Goal: Task Accomplishment & Management: Use online tool/utility

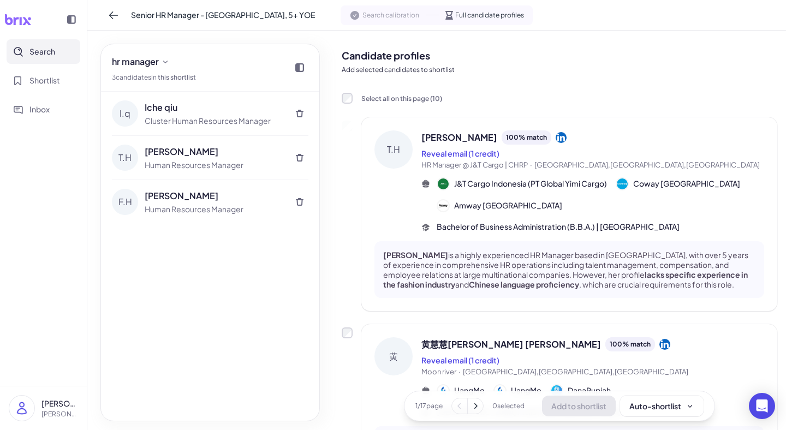
click at [57, 52] on button "Search" at bounding box center [44, 51] width 74 height 25
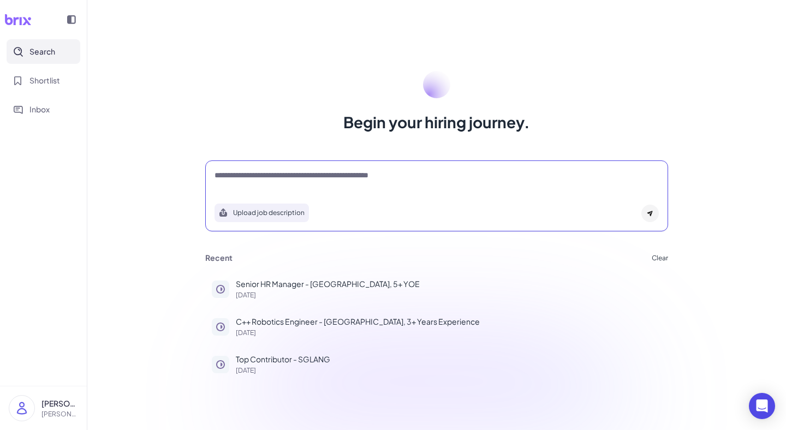
click at [219, 172] on textarea at bounding box center [436, 176] width 444 height 13
click at [260, 211] on button "Upload job description" at bounding box center [261, 212] width 94 height 19
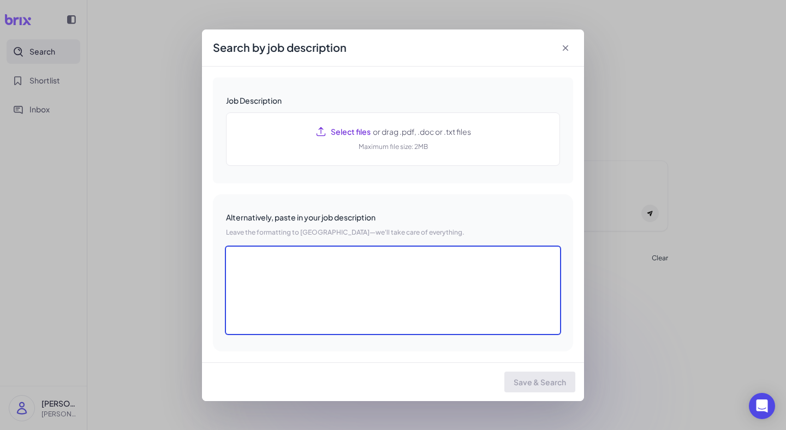
click at [314, 288] on textarea at bounding box center [393, 290] width 334 height 87
click at [271, 258] on textarea at bounding box center [393, 290] width 334 height 87
paste textarea "**********"
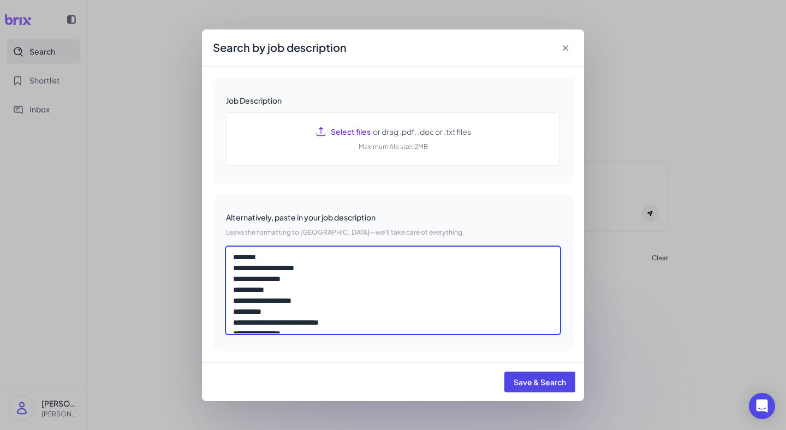
scroll to position [113, 0]
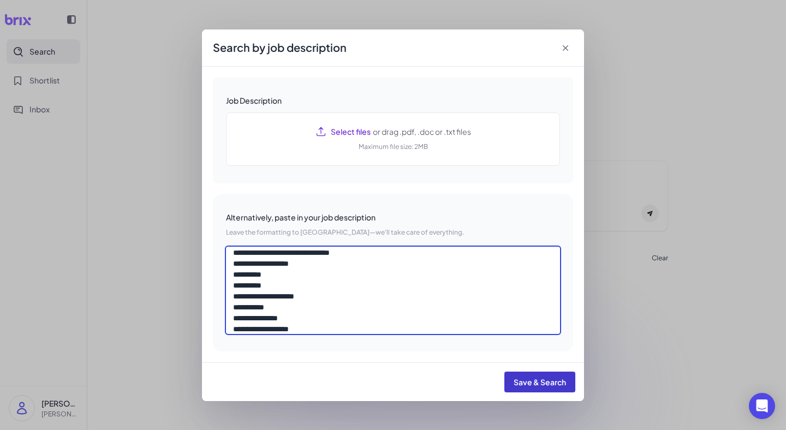
type textarea "**********"
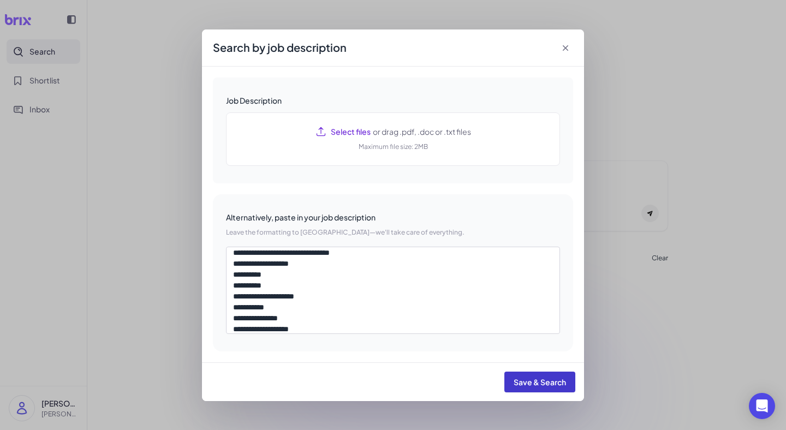
click at [535, 384] on span "Save & Search" at bounding box center [539, 382] width 52 height 10
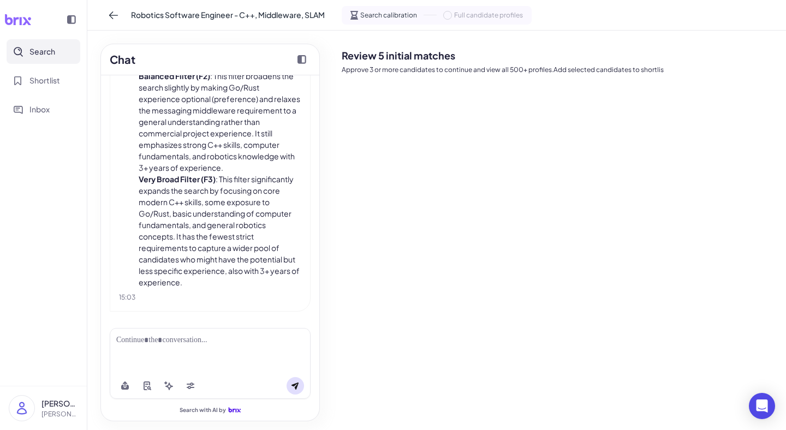
scroll to position [692, 0]
click at [214, 321] on div "Search with AI by" at bounding box center [210, 369] width 218 height 101
click at [200, 338] on div at bounding box center [210, 339] width 188 height 11
click at [246, 349] on div at bounding box center [210, 350] width 201 height 45
click at [154, 338] on div at bounding box center [210, 339] width 188 height 11
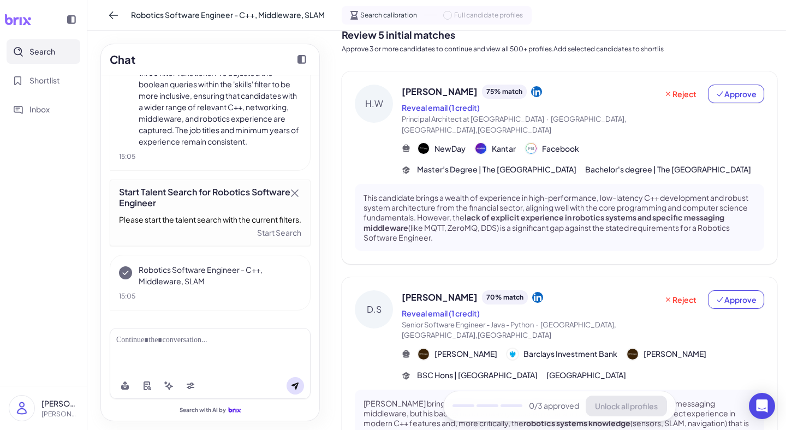
scroll to position [0, 0]
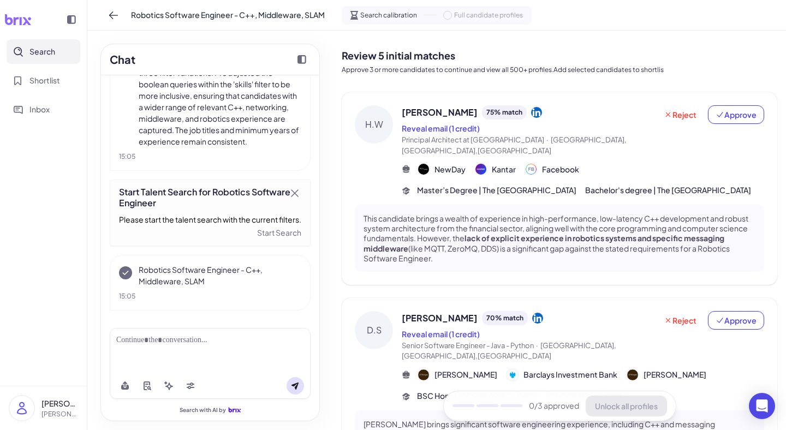
click at [187, 342] on div at bounding box center [210, 339] width 188 height 11
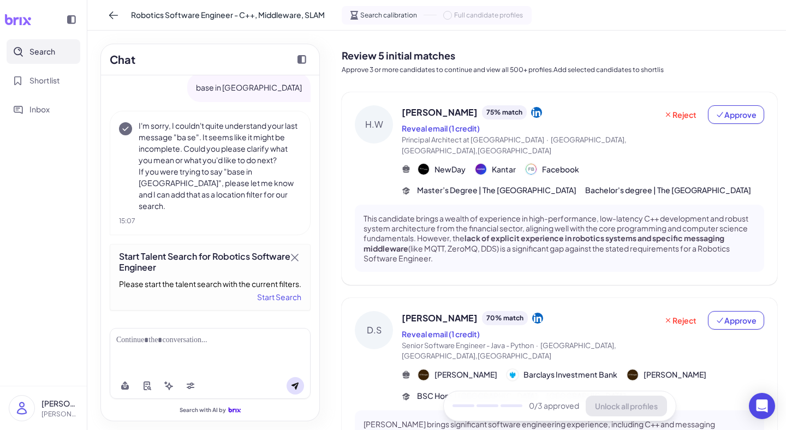
scroll to position [1594, 0]
click at [266, 299] on div "Start Search" at bounding box center [210, 296] width 182 height 13
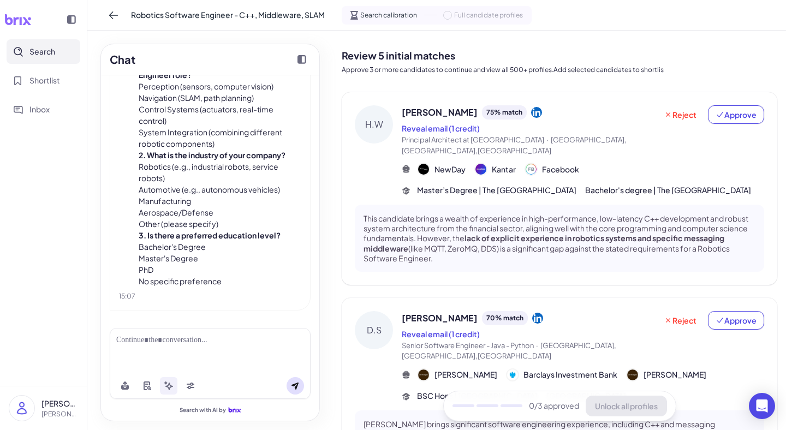
scroll to position [1971, 0]
click at [375, 124] on div "H.W" at bounding box center [374, 124] width 38 height 38
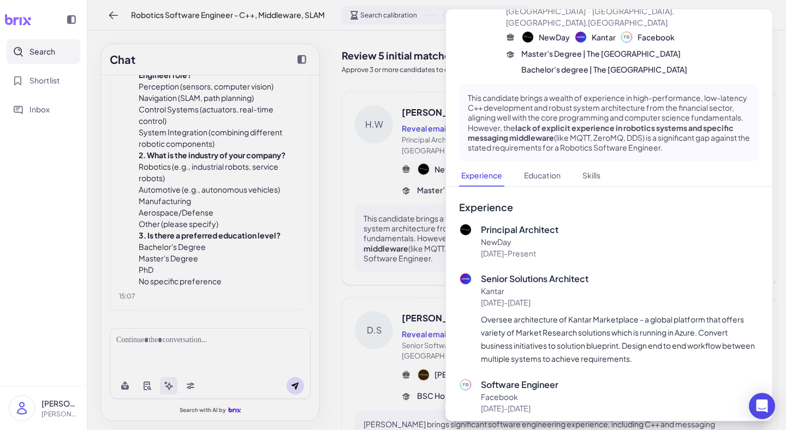
scroll to position [0, 0]
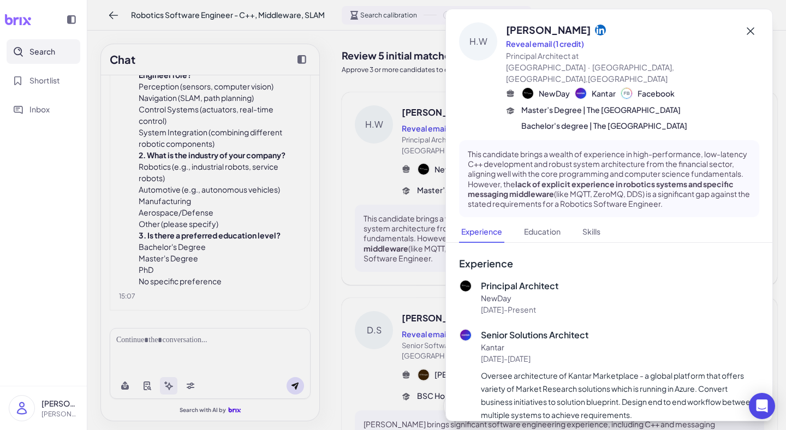
click at [752, 31] on icon at bounding box center [750, 31] width 13 height 13
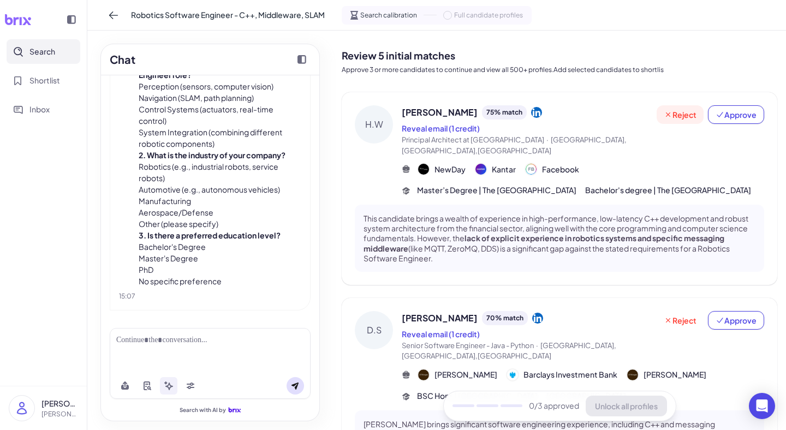
click at [675, 118] on span "Reject" at bounding box center [679, 114] width 33 height 11
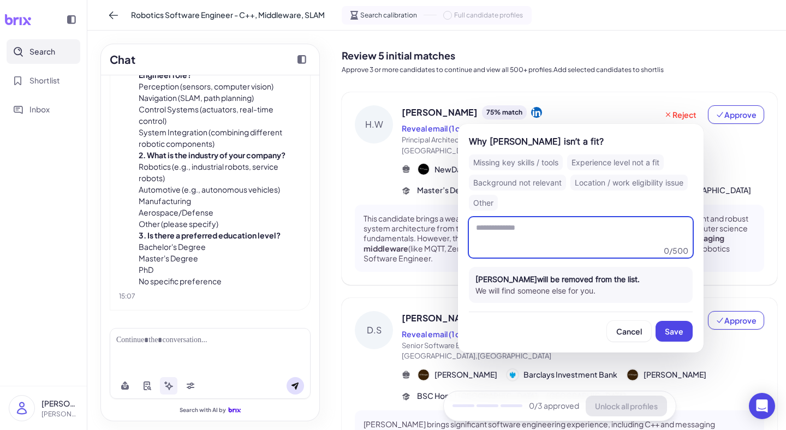
click at [525, 240] on textarea at bounding box center [581, 237] width 224 height 40
type textarea "*"
type textarea "**********"
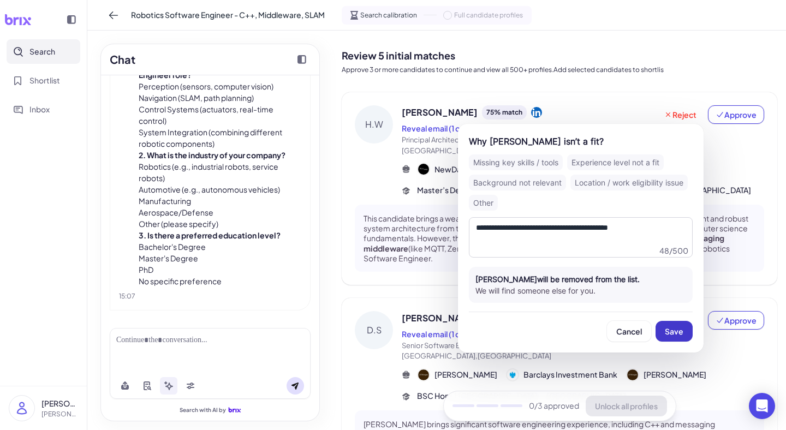
click at [674, 328] on span "Save" at bounding box center [674, 331] width 19 height 10
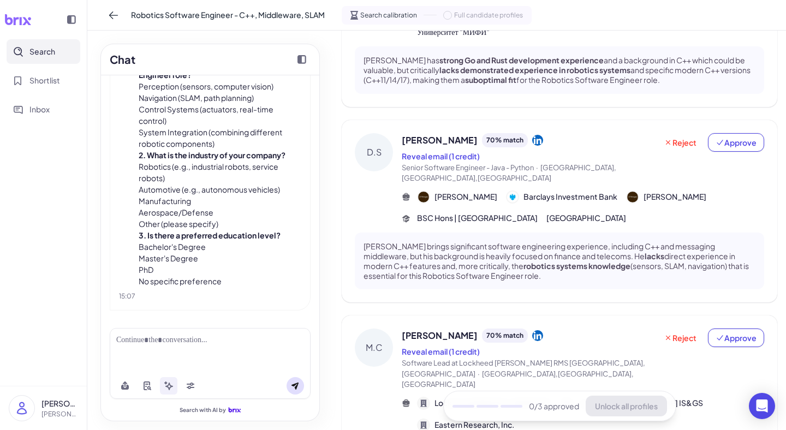
scroll to position [172, 0]
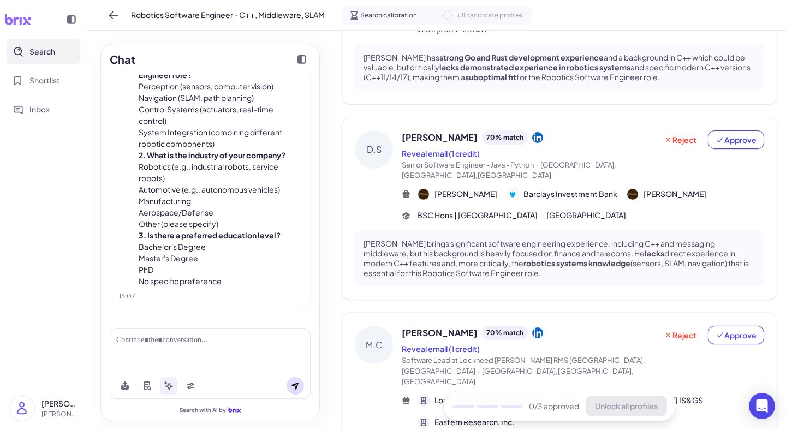
click at [165, 349] on div at bounding box center [210, 350] width 201 height 45
drag, startPoint x: 140, startPoint y: 122, endPoint x: 261, endPoint y: 126, distance: 121.2
click at [261, 104] on li "Navigation (SLAM, path planning)" at bounding box center [220, 97] width 163 height 11
click at [237, 127] on li "Control Systems (actuators, real-time control)" at bounding box center [220, 115] width 163 height 23
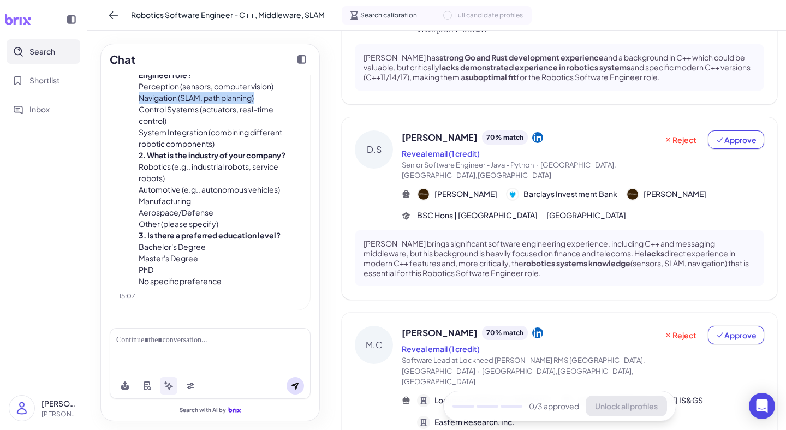
drag, startPoint x: 137, startPoint y: 122, endPoint x: 263, endPoint y: 119, distance: 125.5
click at [264, 119] on div "Thank you for clarifying the location! I've updated the search to 'Shenzhen'. T…" at bounding box center [210, 144] width 182 height 286
copy li "Navigation (SLAM, path planning)"
click at [124, 345] on div at bounding box center [210, 339] width 188 height 11
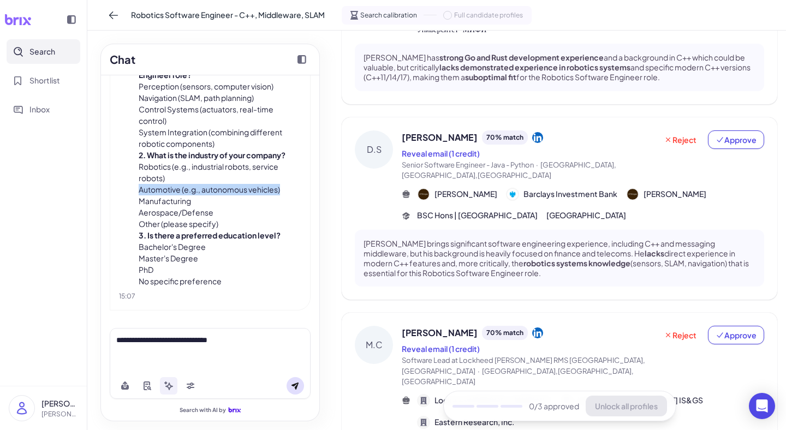
drag, startPoint x: 283, startPoint y: 216, endPoint x: 135, endPoint y: 217, distance: 148.4
click at [135, 217] on div "Thank you for clarifying the location! I've updated the search to 'Shenzhen'. T…" at bounding box center [210, 144] width 182 height 286
click at [161, 195] on li "Automotive (e.g., autonomous vehicles)" at bounding box center [220, 189] width 163 height 11
click at [289, 195] on li "Automotive (e.g., autonomous vehicles)" at bounding box center [220, 189] width 163 height 11
drag, startPoint x: 282, startPoint y: 212, endPoint x: 130, endPoint y: 208, distance: 151.7
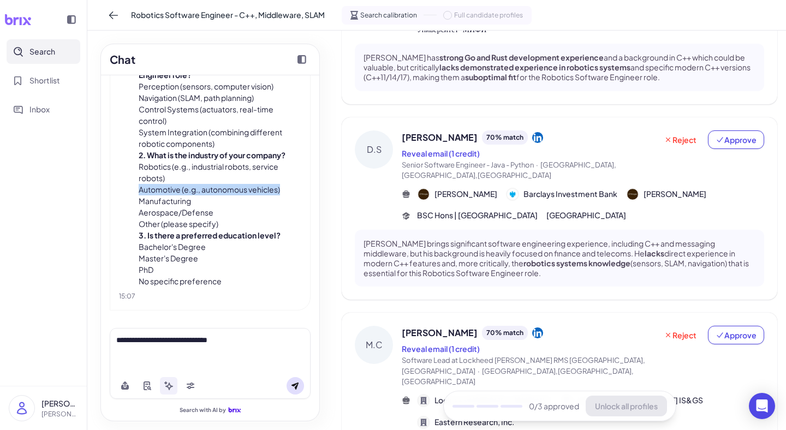
click at [130, 211] on div "Thank you for clarifying the location! I've updated the search to 'Shenzhen'. T…" at bounding box center [210, 144] width 182 height 286
copy li "Automotive (e.g., autonomous vehicles)"
click at [250, 351] on div "**********" at bounding box center [210, 350] width 201 height 45
click at [248, 341] on div "**********" at bounding box center [210, 339] width 188 height 11
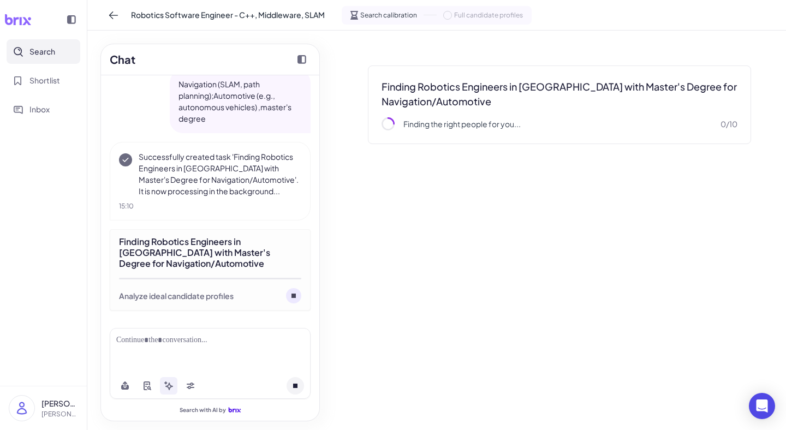
scroll to position [2220, 0]
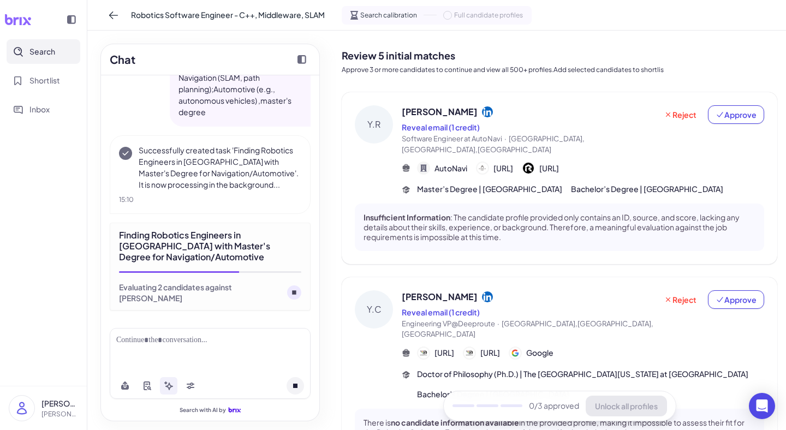
click at [370, 133] on div "Y.R" at bounding box center [374, 124] width 38 height 38
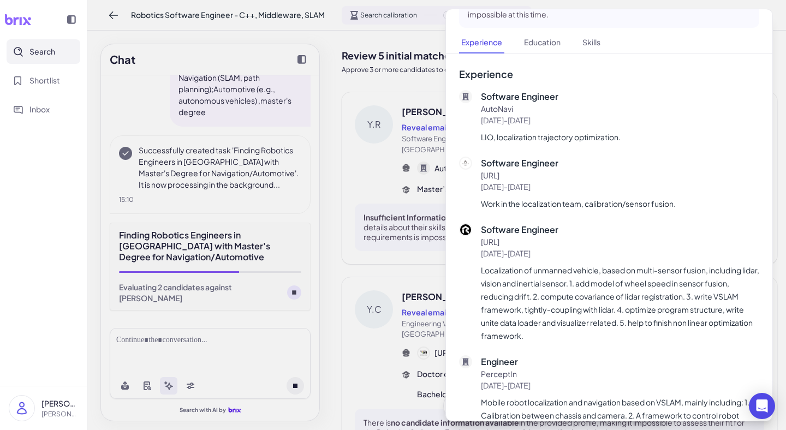
scroll to position [0, 0]
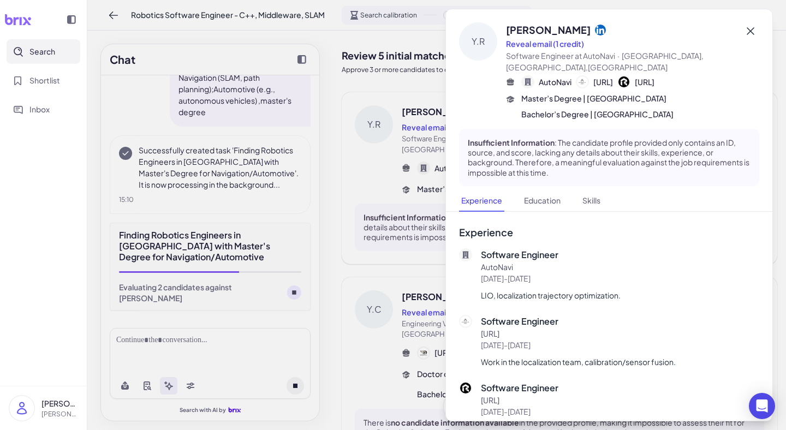
click at [751, 29] on icon at bounding box center [750, 31] width 13 height 13
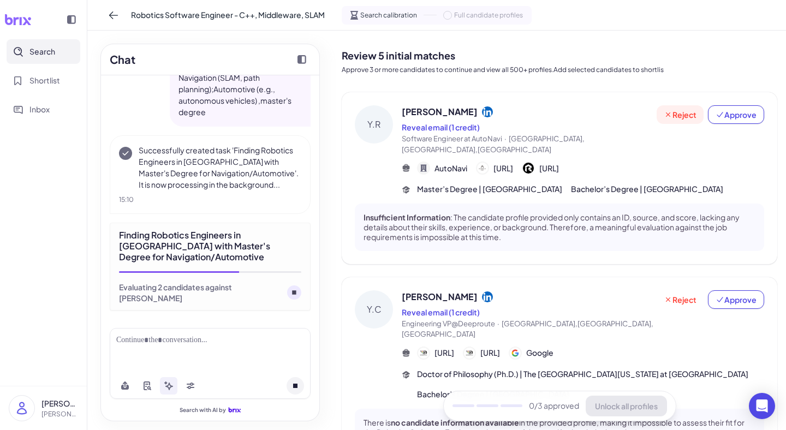
click at [677, 117] on span "Reject" at bounding box center [679, 114] width 33 height 11
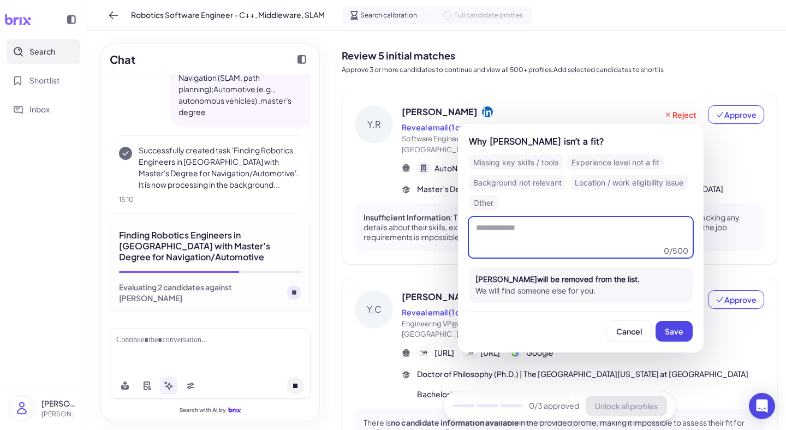
click at [547, 235] on textarea at bounding box center [581, 237] width 224 height 40
type textarea "*"
type textarea "***"
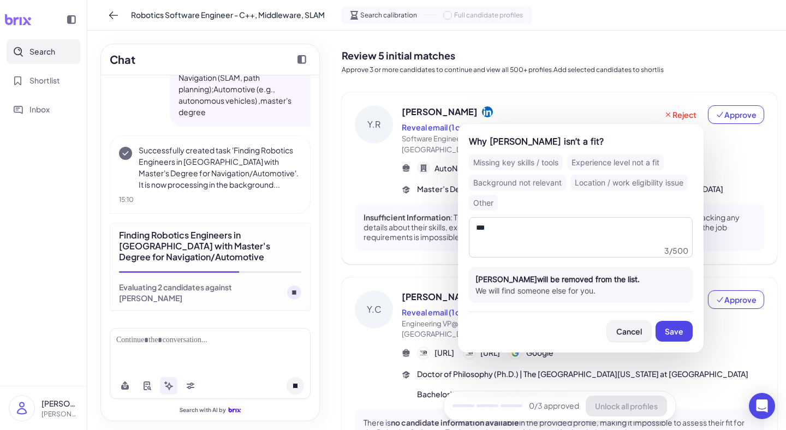
click at [630, 333] on span "Cancel" at bounding box center [629, 331] width 26 height 10
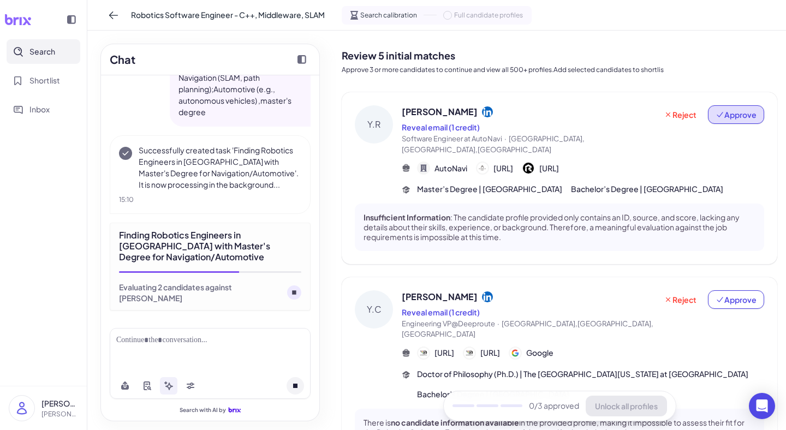
click at [727, 117] on span "Approve" at bounding box center [735, 114] width 41 height 11
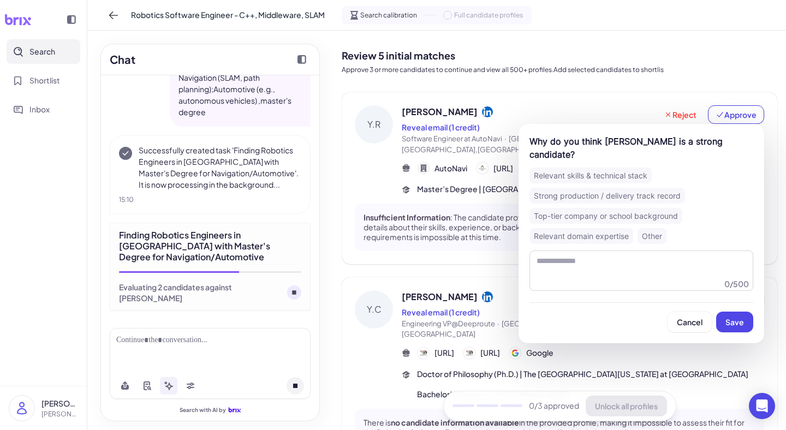
click at [598, 167] on div "Relevant skills & technical stack" at bounding box center [590, 175] width 122 height 16
click at [731, 316] on button "Save" at bounding box center [734, 322] width 37 height 21
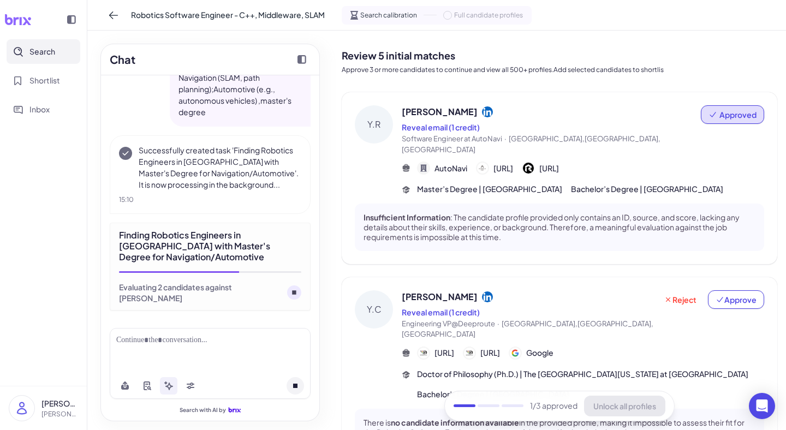
scroll to position [60, 0]
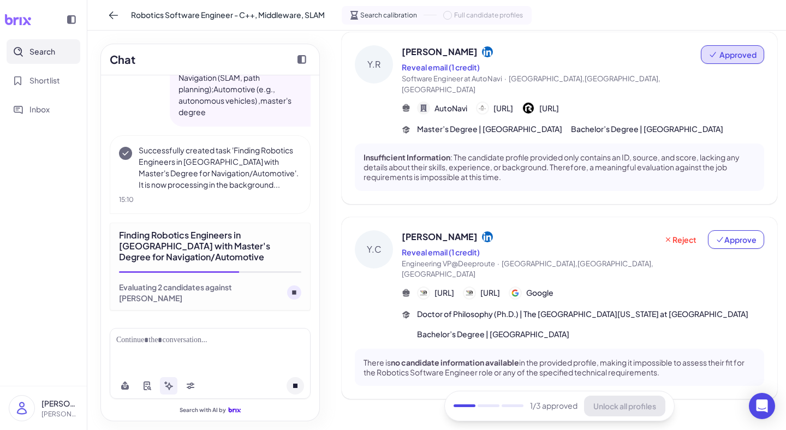
click at [384, 235] on div "Y.C" at bounding box center [374, 249] width 38 height 38
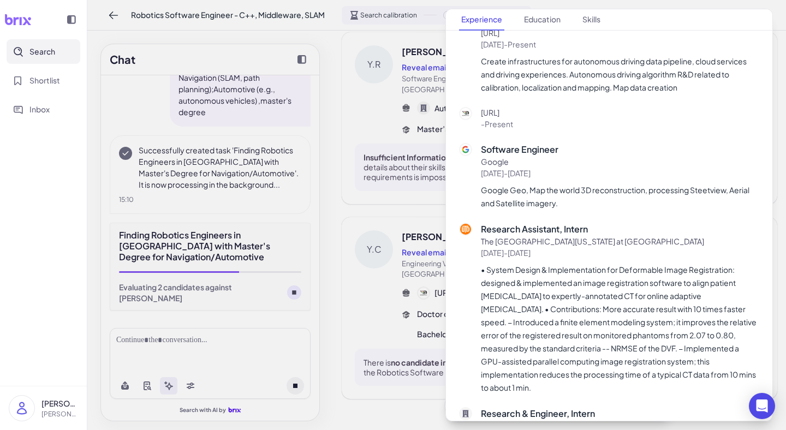
scroll to position [0, 0]
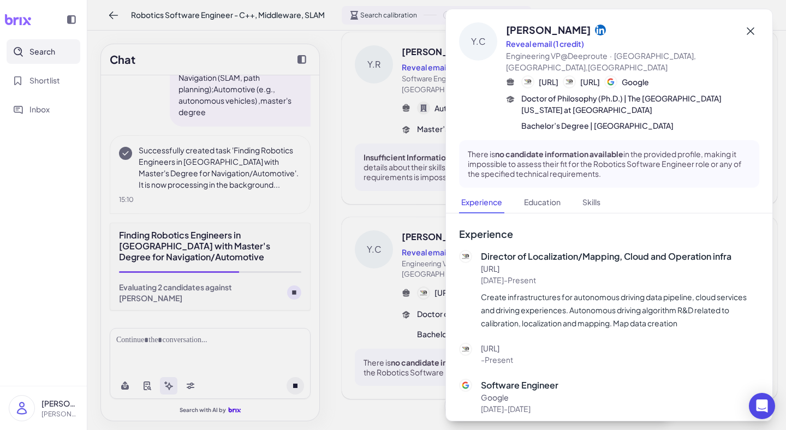
click at [752, 33] on icon at bounding box center [750, 31] width 8 height 8
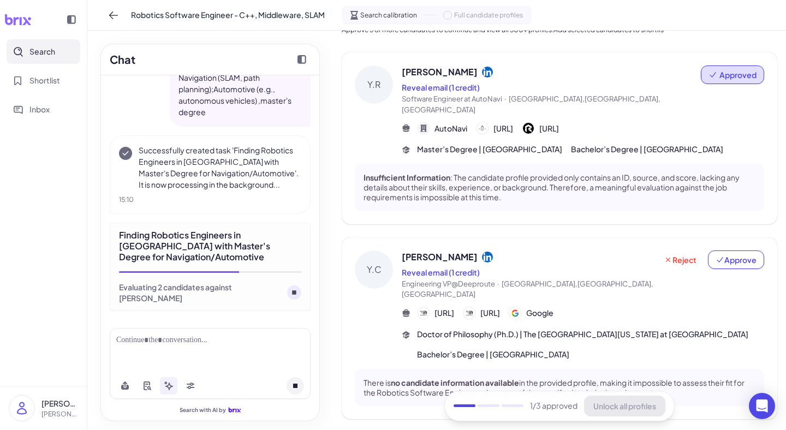
scroll to position [60, 0]
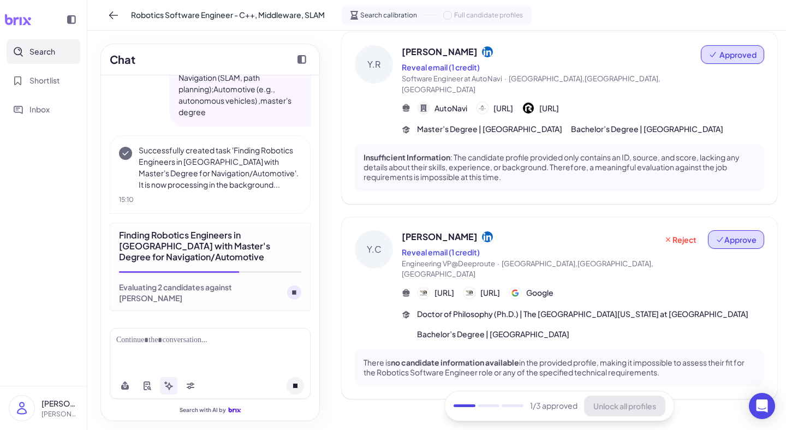
click at [729, 234] on span "Approve" at bounding box center [735, 239] width 41 height 11
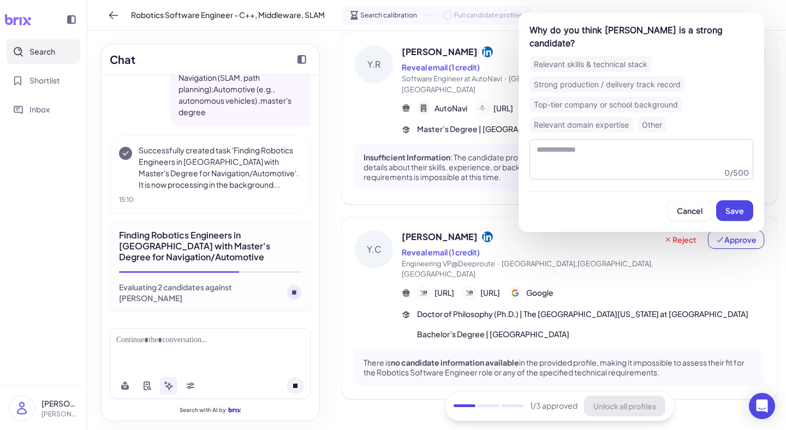
click at [598, 97] on div "Top-tier company or school background" at bounding box center [605, 105] width 153 height 16
click at [730, 206] on span "Save" at bounding box center [734, 211] width 19 height 10
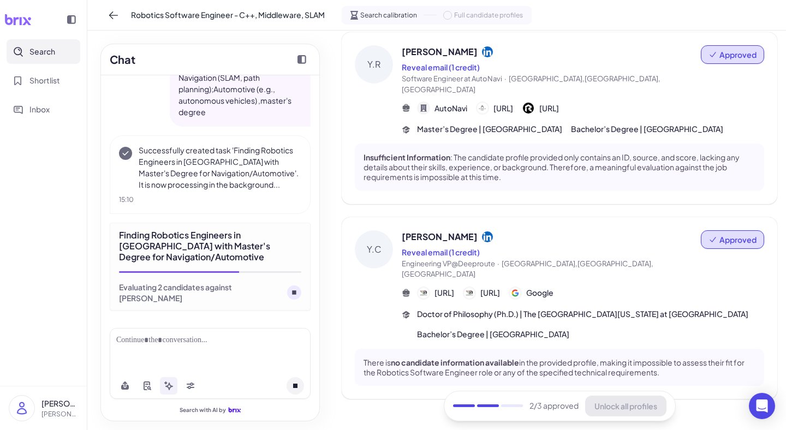
scroll to position [0, 0]
